Goal: Information Seeking & Learning: Find specific fact

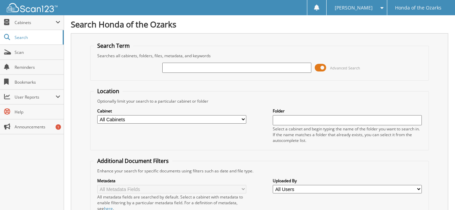
click at [222, 67] on input "text" at bounding box center [236, 68] width 149 height 10
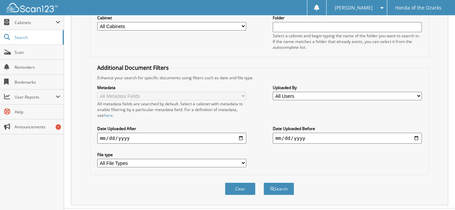
scroll to position [102, 0]
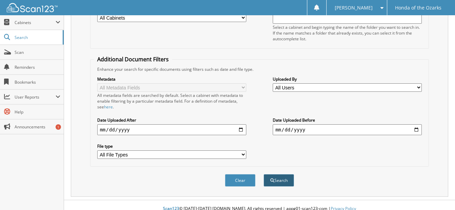
type input "itg com"
click at [275, 180] on button "Search" at bounding box center [279, 180] width 31 height 13
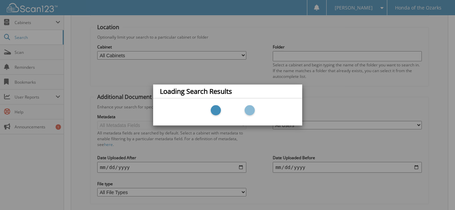
scroll to position [34, 0]
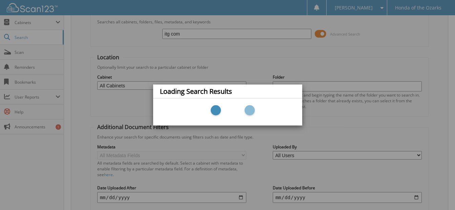
click at [324, 58] on div "Loading Search Results" at bounding box center [227, 105] width 455 height 210
drag, startPoint x: 182, startPoint y: 36, endPoint x: 170, endPoint y: 36, distance: 12.5
click at [165, 35] on div "Loading Search Results" at bounding box center [227, 105] width 455 height 210
click at [185, 31] on div "Loading Search Results" at bounding box center [227, 105] width 455 height 210
click at [325, 61] on div "Loading Search Results" at bounding box center [227, 105] width 455 height 210
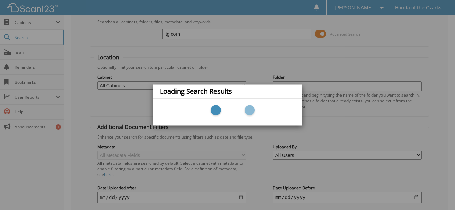
click at [251, 105] on div at bounding box center [228, 112] width 136 height 20
click at [236, 87] on div "Loading Search Results" at bounding box center [227, 92] width 149 height 14
drag, startPoint x: 228, startPoint y: 95, endPoint x: 217, endPoint y: 90, distance: 11.1
click at [227, 94] on h4 "Loading Search Results" at bounding box center [196, 91] width 72 height 7
click at [212, 90] on h4 "Loading Search Results" at bounding box center [196, 91] width 72 height 7
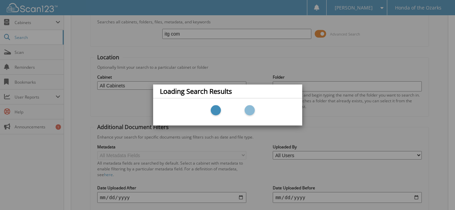
click at [193, 92] on h4 "Loading Search Results" at bounding box center [196, 91] width 72 height 7
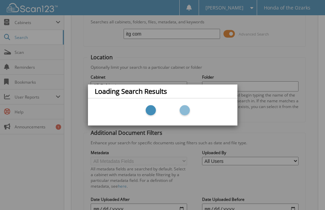
click at [312, 30] on div "Loading Search Results" at bounding box center [162, 105] width 325 height 210
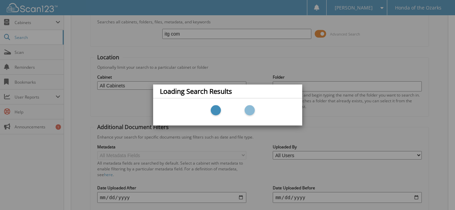
click at [183, 32] on div "Loading Search Results" at bounding box center [227, 105] width 455 height 210
drag, startPoint x: 41, startPoint y: 33, endPoint x: 53, endPoint y: 38, distance: 13.7
click at [43, 35] on div "Loading Search Results" at bounding box center [227, 105] width 455 height 210
click at [301, 33] on div "Loading Search Results" at bounding box center [227, 105] width 455 height 210
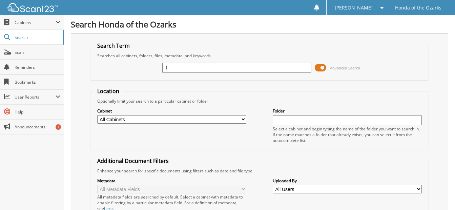
type input "i"
type input "20772"
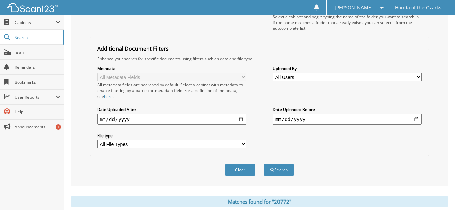
scroll to position [136, 0]
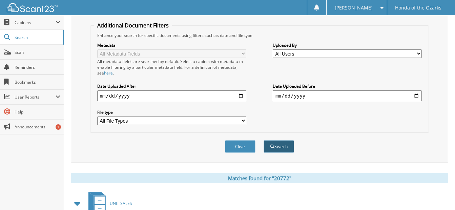
click at [280, 146] on button "Search" at bounding box center [279, 146] width 31 height 13
